Goal: Information Seeking & Learning: Learn about a topic

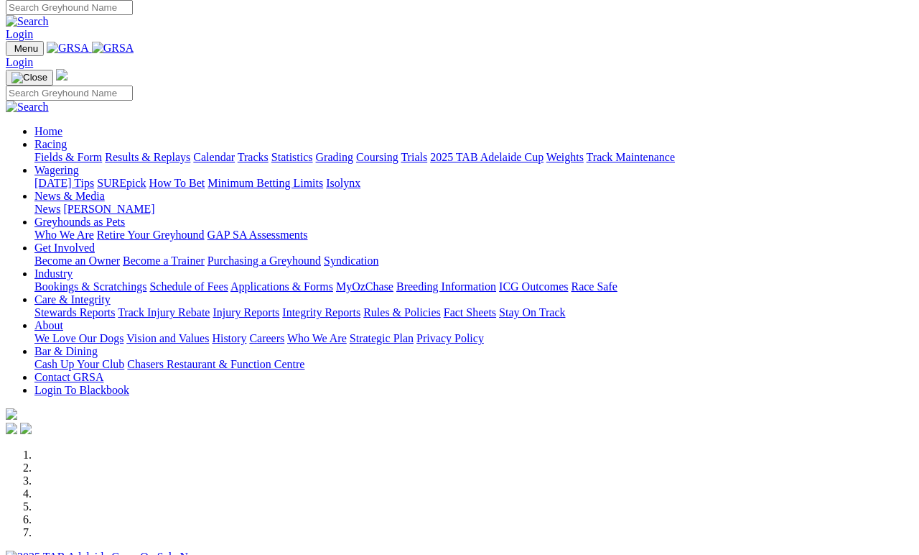
scroll to position [6, 0]
click at [65, 151] on link "Fields & Form" at bounding box center [68, 157] width 68 height 12
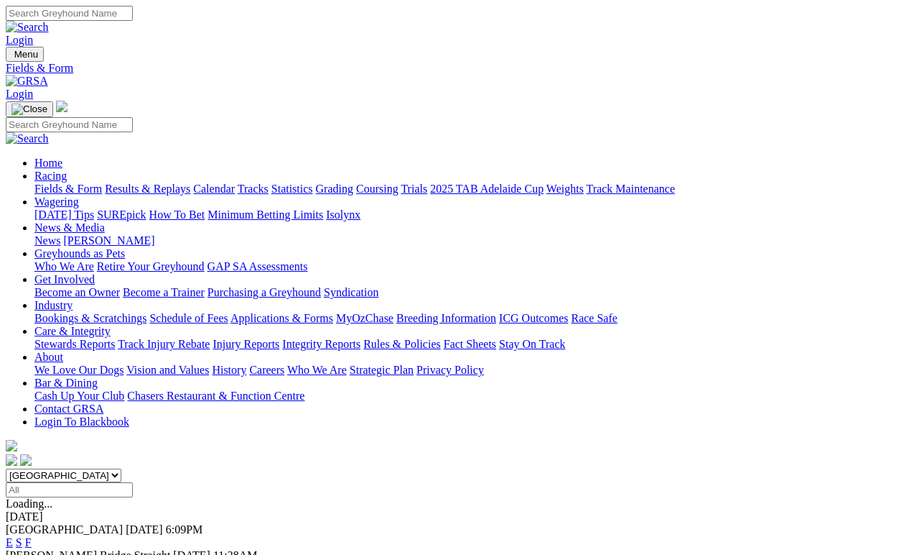
click at [65, 182] on link "Fields & Form" at bounding box center [68, 188] width 68 height 12
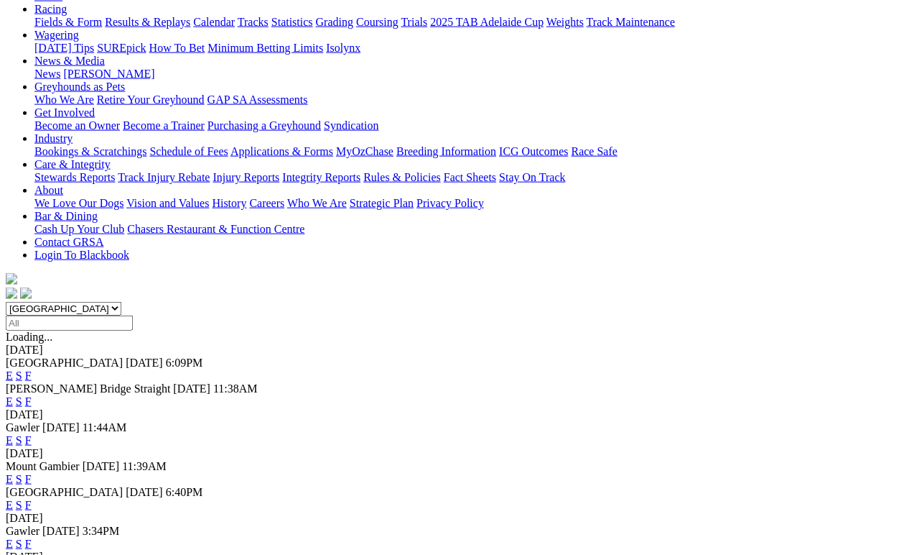
scroll to position [190, 0]
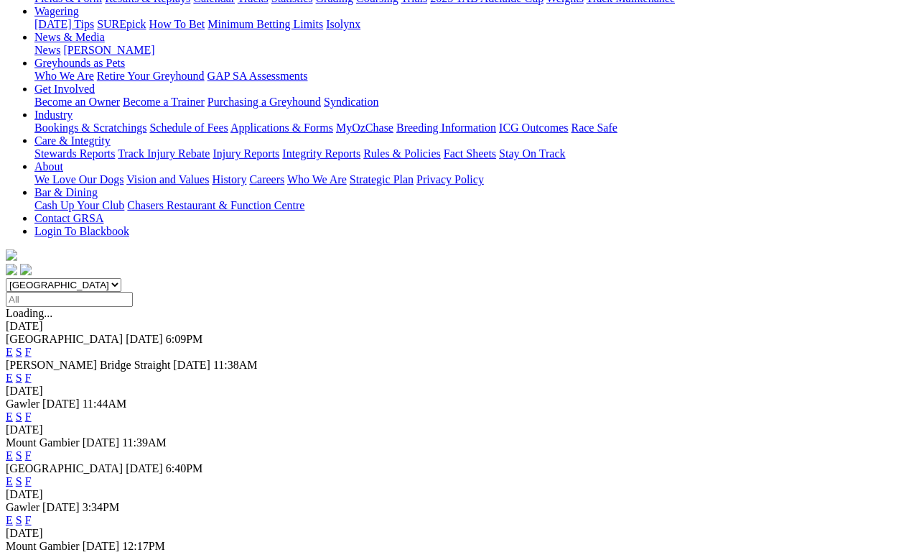
click at [13, 475] on link "E" at bounding box center [9, 481] width 7 height 12
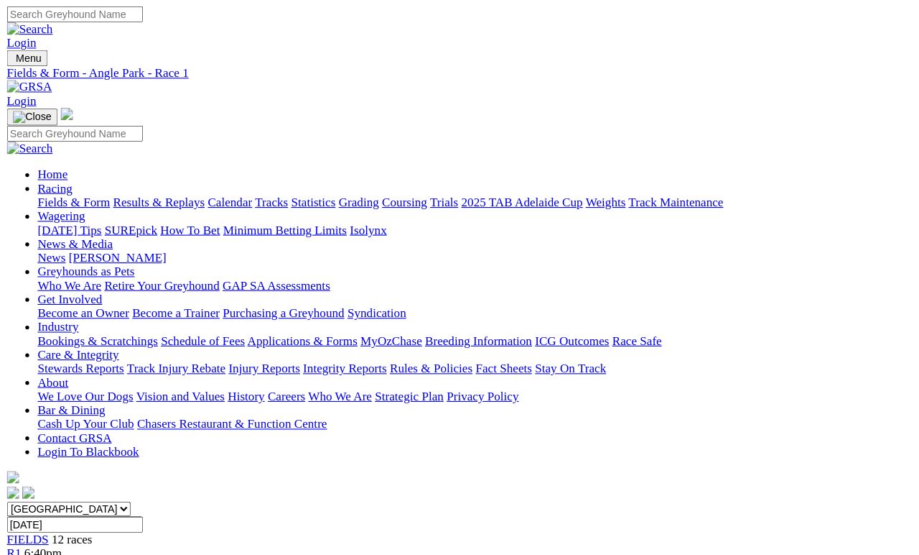
scroll to position [6, 0]
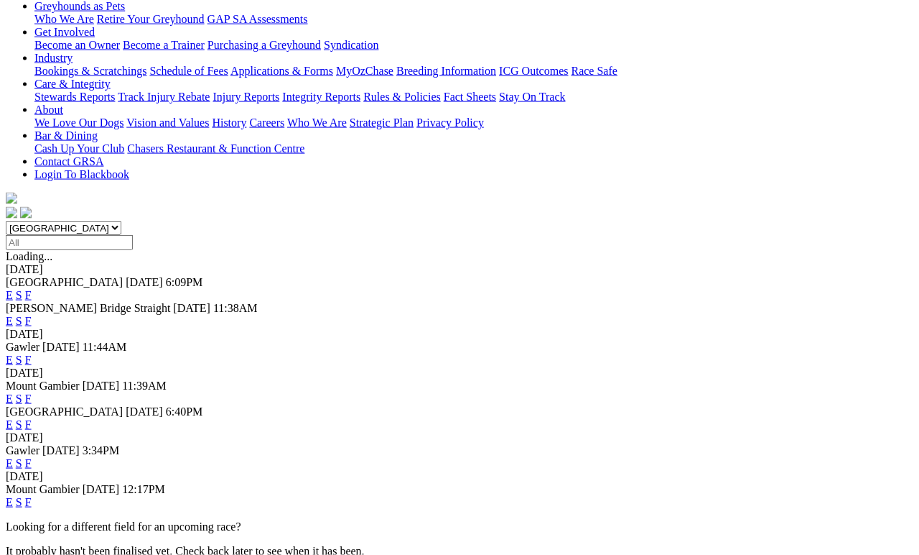
scroll to position [246, 0]
click at [22, 419] on link "S" at bounding box center [19, 425] width 6 height 12
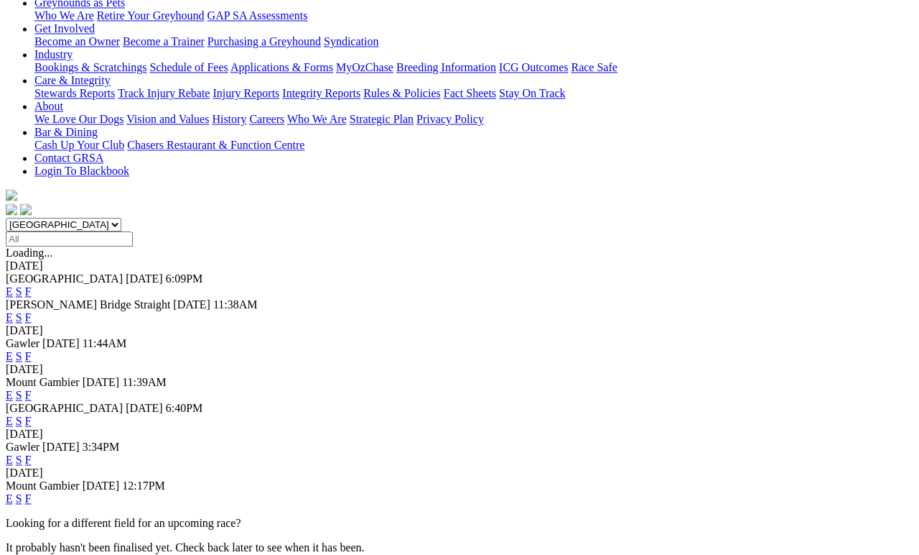
scroll to position [251, 0]
click at [32, 414] on link "F" at bounding box center [28, 420] width 6 height 12
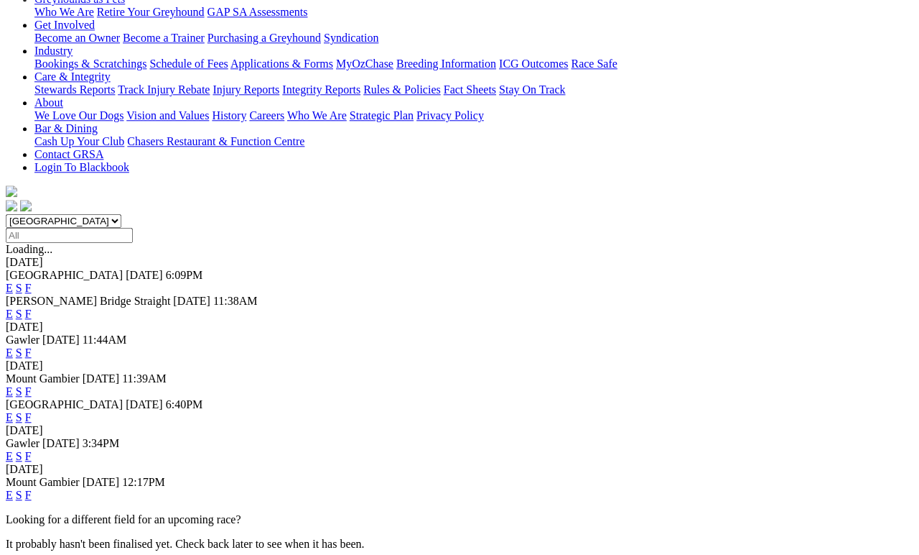
scroll to position [254, 0]
click at [13, 411] on link "E" at bounding box center [9, 417] width 7 height 12
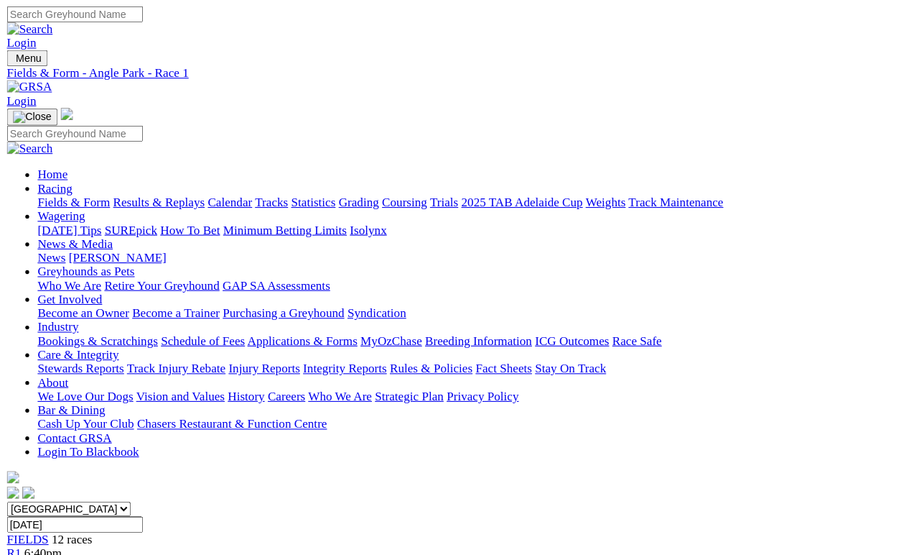
scroll to position [6, 0]
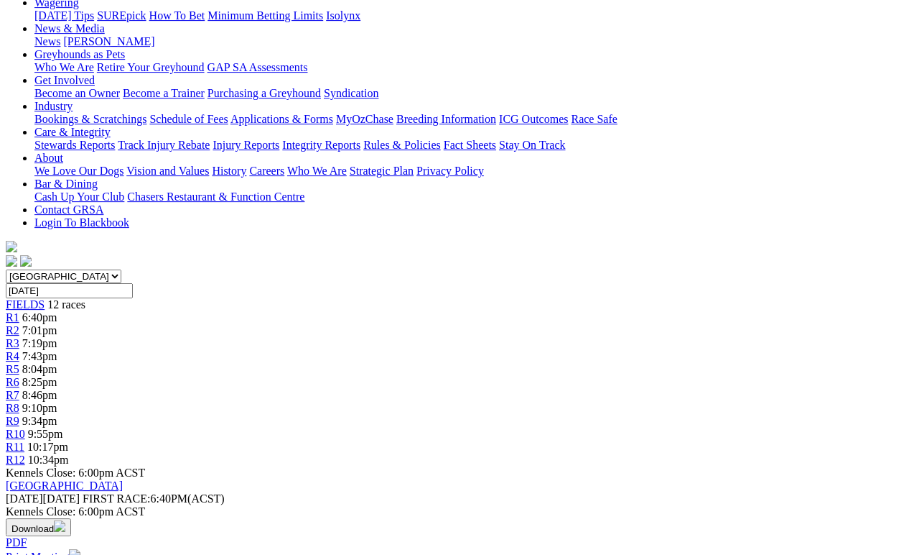
scroll to position [195, 0]
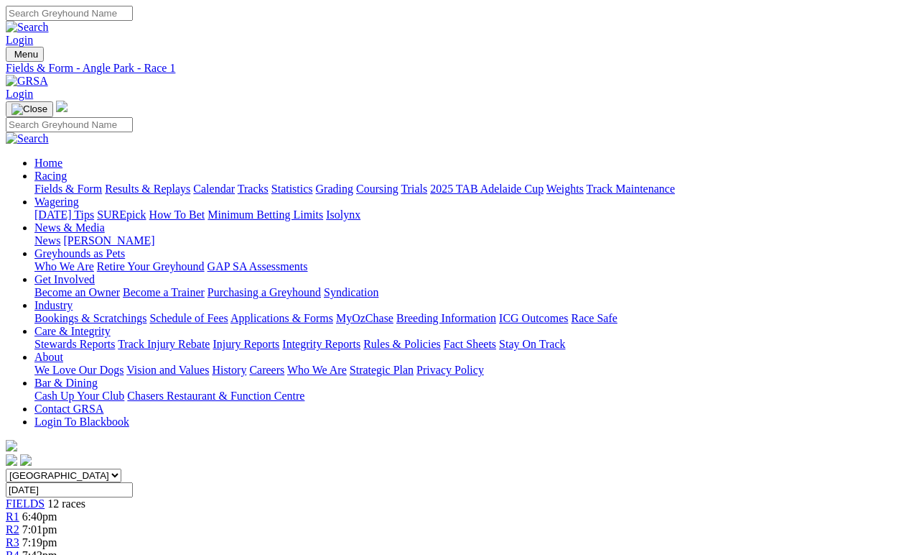
scroll to position [6, 0]
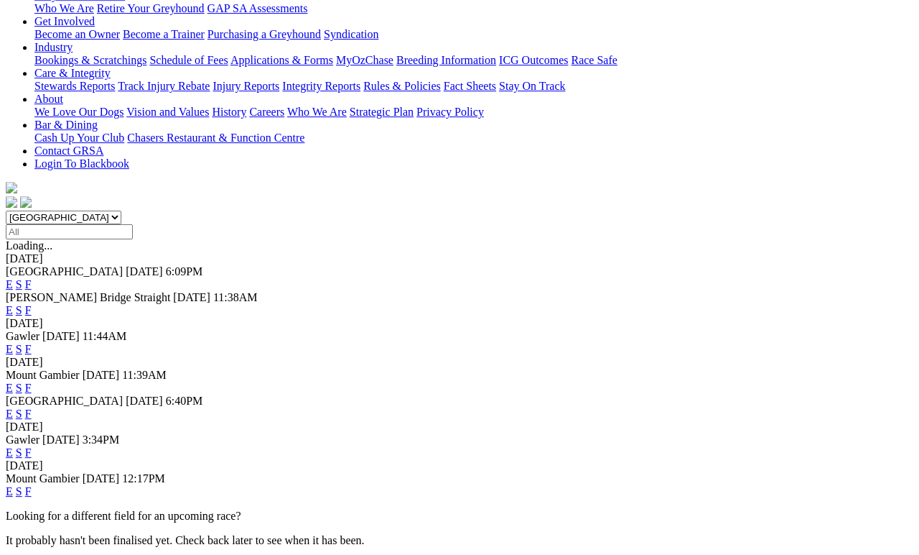
scroll to position [258, 0]
click at [22, 407] on link "S" at bounding box center [19, 413] width 6 height 12
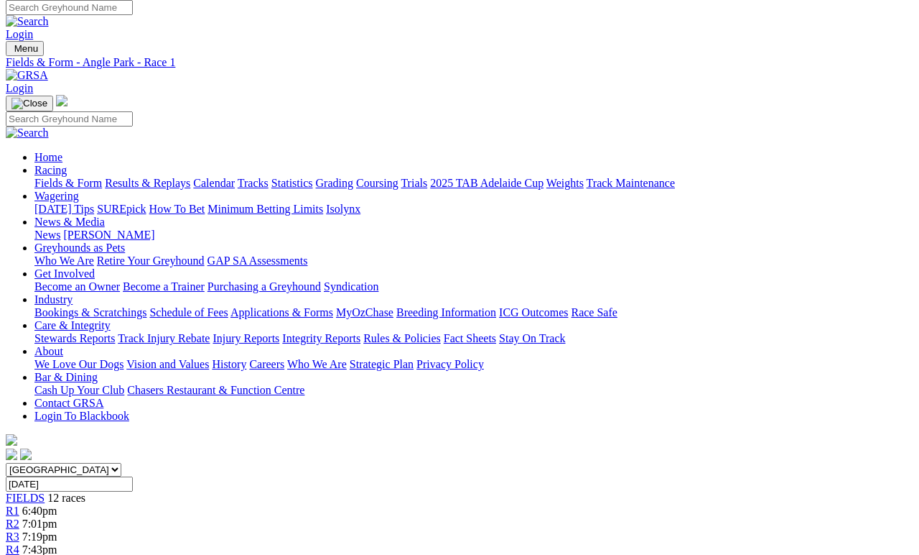
scroll to position [6, 0]
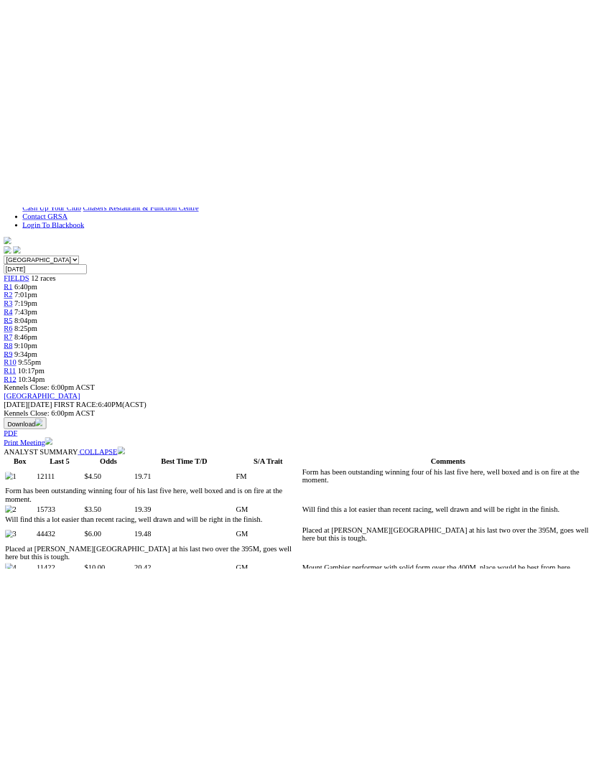
scroll to position [34, 0]
